Goal: Find specific page/section: Find specific page/section

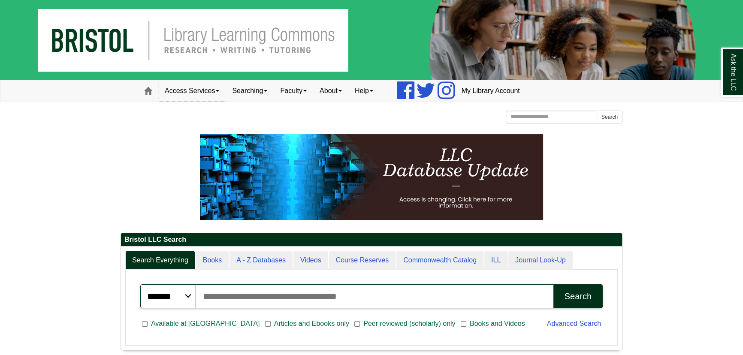
click at [195, 88] on link "Access Services" at bounding box center [191, 90] width 67 height 21
click at [203, 110] on link "Access Services Policy" at bounding box center [203, 109] width 89 height 10
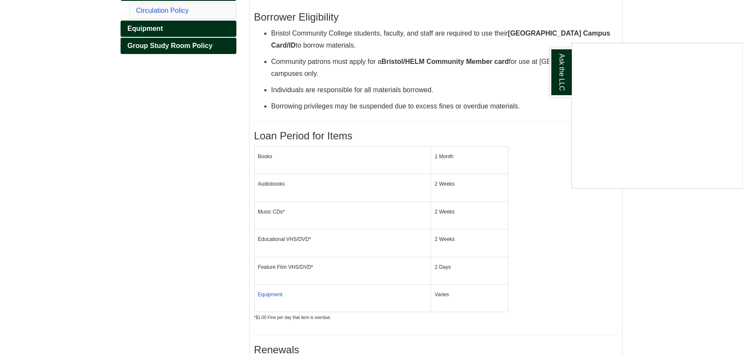
scroll to position [64, 0]
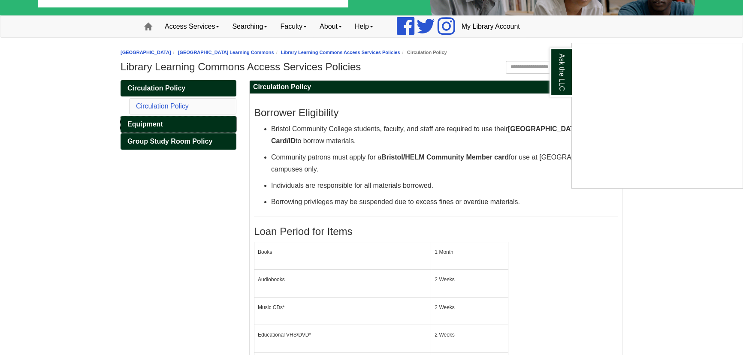
click at [183, 122] on div "Ask the LLC" at bounding box center [371, 177] width 743 height 355
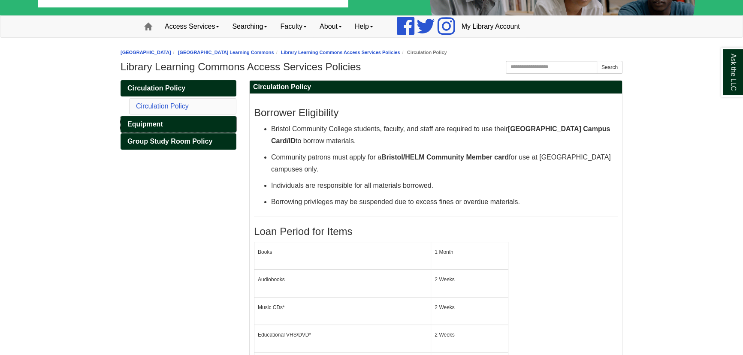
click at [133, 127] on span "Equipment" at bounding box center [145, 124] width 36 height 7
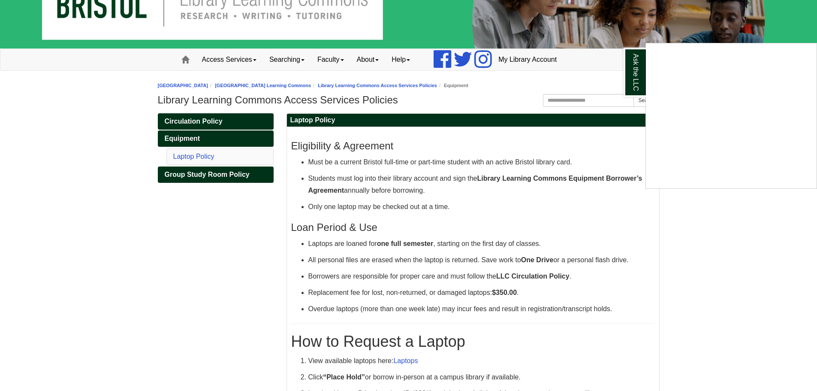
scroll to position [211, 0]
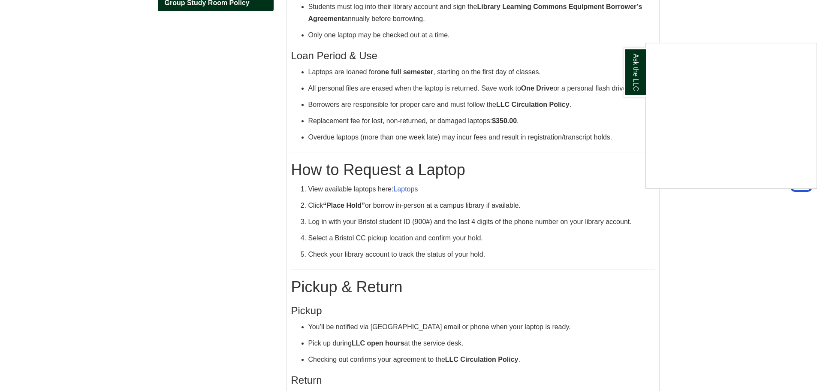
click at [406, 189] on div "Ask the LLC" at bounding box center [408, 195] width 817 height 391
click at [408, 190] on link "Laptops" at bounding box center [406, 188] width 24 height 7
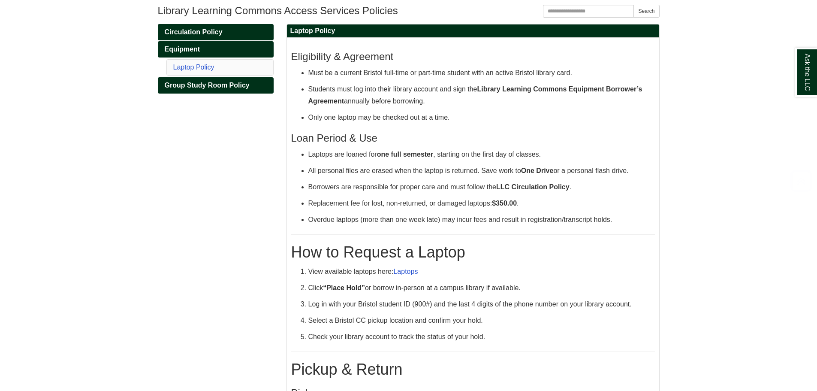
scroll to position [215, 0]
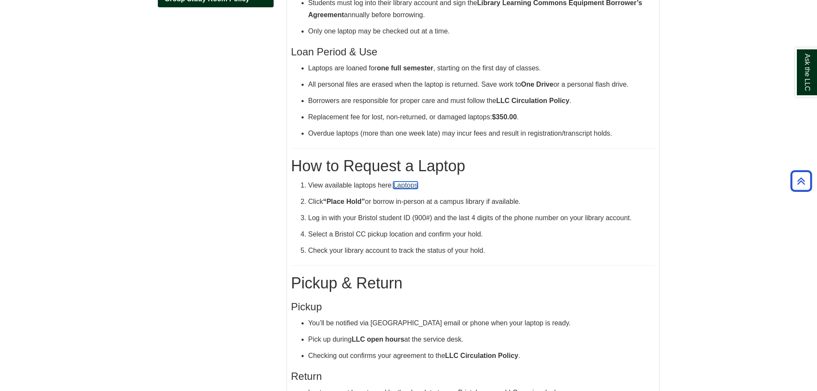
click at [415, 183] on link "Laptops" at bounding box center [406, 185] width 24 height 7
